Goal: Navigation & Orientation: Find specific page/section

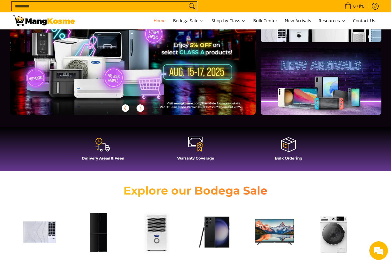
scroll to position [93, 0]
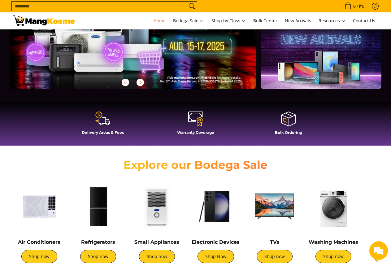
click at [97, 120] on icon at bounding box center [102, 118] width 15 height 15
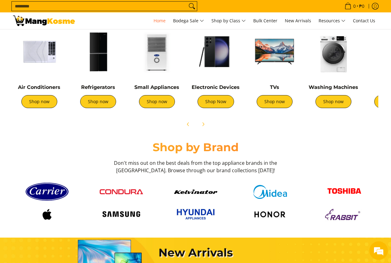
scroll to position [248, 0]
click at [40, 99] on link "Shop now" at bounding box center [39, 101] width 36 height 13
